Goal: Task Accomplishment & Management: Use online tool/utility

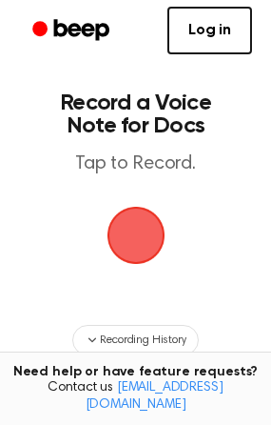
click at [120, 235] on span "button" at bounding box center [136, 235] width 82 height 82
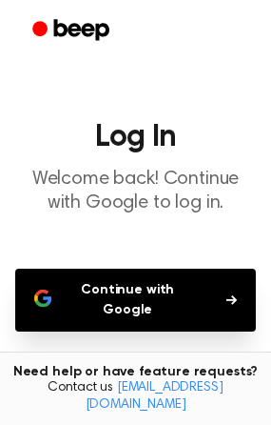
click at [158, 292] on button "Continue with Google" at bounding box center [135, 300] width 241 height 63
click at [105, 281] on button "Continue with Google" at bounding box center [135, 300] width 241 height 63
click at [172, 295] on button "Continue with Google" at bounding box center [135, 300] width 241 height 63
click at [229, 295] on icon "button" at bounding box center [232, 300] width 10 height 10
click at [237, 286] on button "Continue with Google" at bounding box center [135, 300] width 241 height 63
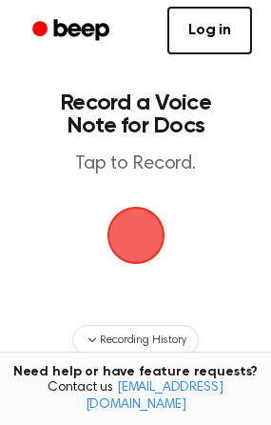
click at [141, 241] on span "button" at bounding box center [136, 236] width 58 height 58
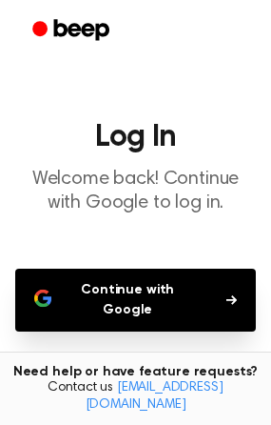
click at [29, 283] on button "Continue with Google" at bounding box center [135, 300] width 241 height 63
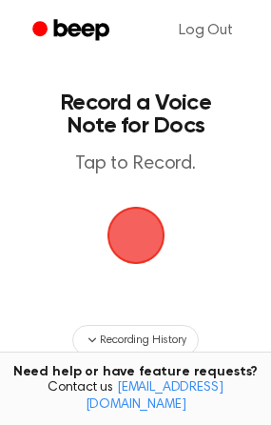
click at [139, 218] on span "button" at bounding box center [135, 235] width 80 height 80
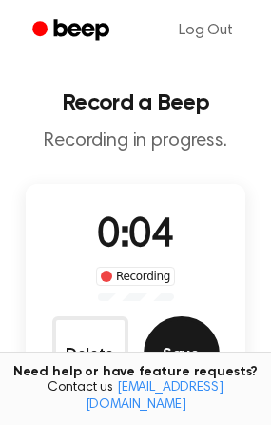
click at [182, 336] on button "Save" at bounding box center [182, 354] width 76 height 76
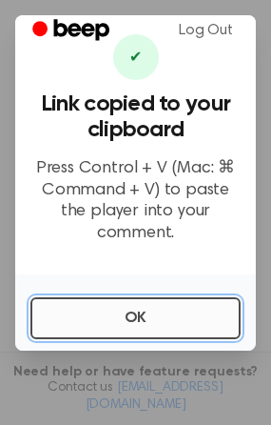
click at [134, 303] on button "OK" at bounding box center [135, 318] width 210 height 42
